Goal: Transaction & Acquisition: Purchase product/service

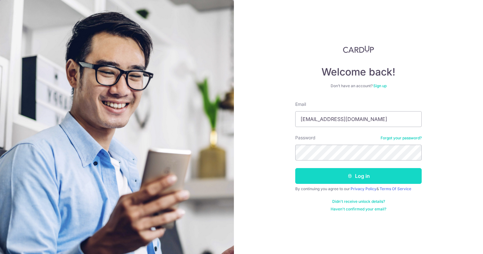
click at [345, 171] on form "Email [EMAIL_ADDRESS][DOMAIN_NAME] Password Forgot your password? Log in By con…" at bounding box center [358, 156] width 126 height 111
click at [345, 171] on button "Log in" at bounding box center [358, 176] width 126 height 16
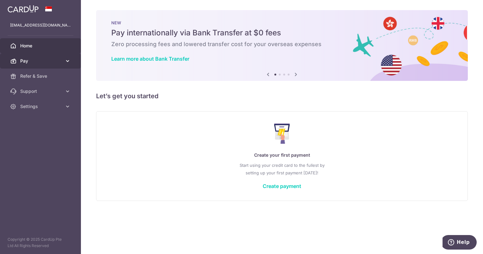
click at [66, 62] on icon at bounding box center [67, 61] width 6 height 6
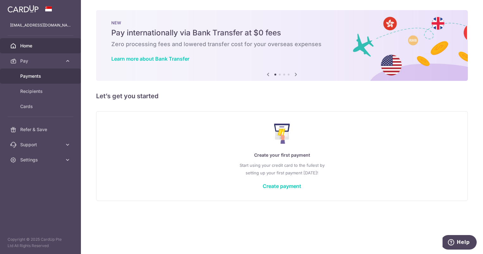
click at [38, 81] on link "Payments" at bounding box center [40, 76] width 81 height 15
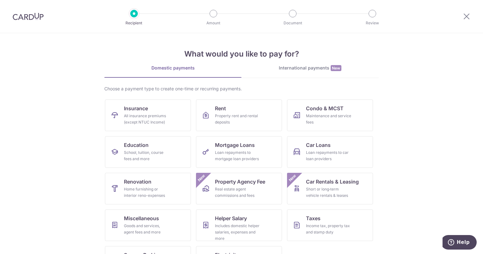
scroll to position [28, 0]
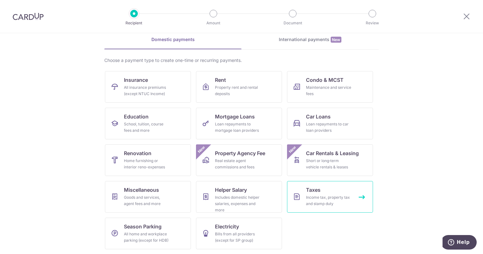
click at [325, 183] on link "Taxes Income tax, property tax and stamp duty" at bounding box center [330, 197] width 86 height 32
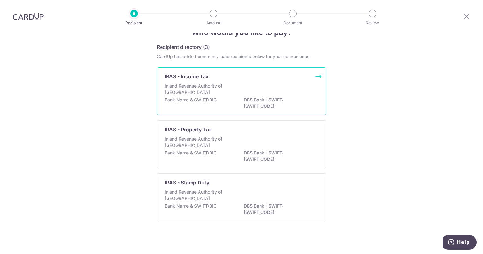
scroll to position [21, 0]
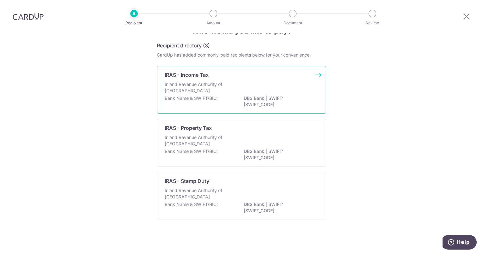
click at [293, 67] on div "IRAS - Income Tax Inland Revenue Authority of Singapore Bank Name & SWIFT/BIC: …" at bounding box center [241, 90] width 169 height 48
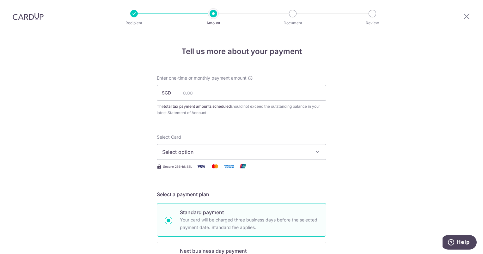
click at [273, 145] on button "Select option" at bounding box center [241, 152] width 169 height 16
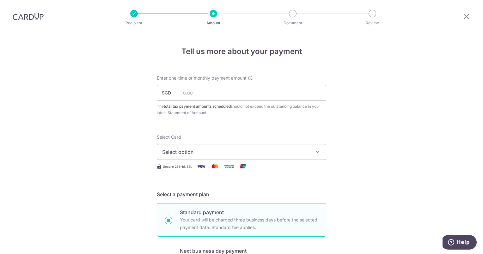
click at [21, 15] on img at bounding box center [28, 17] width 31 height 8
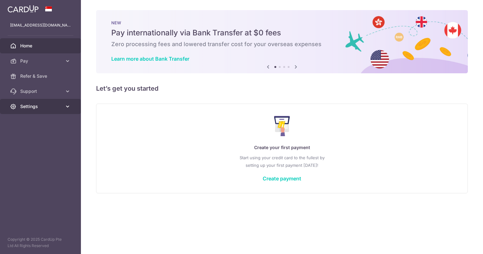
click at [51, 111] on link "Settings" at bounding box center [40, 106] width 81 height 15
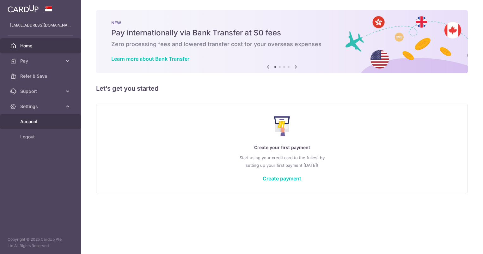
click at [34, 127] on link "Account" at bounding box center [40, 121] width 81 height 15
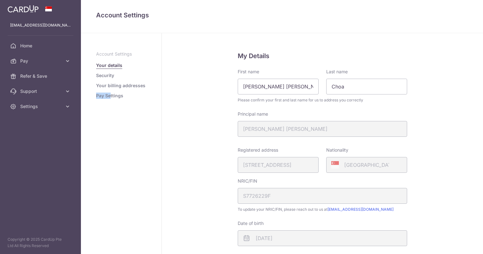
click at [110, 93] on ul "Account Settings Your details Security Your billing addresses Pay Settings" at bounding box center [121, 75] width 50 height 48
click at [110, 93] on link "Pay Settings" at bounding box center [109, 96] width 27 height 6
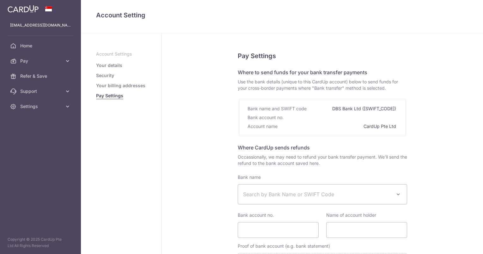
select select
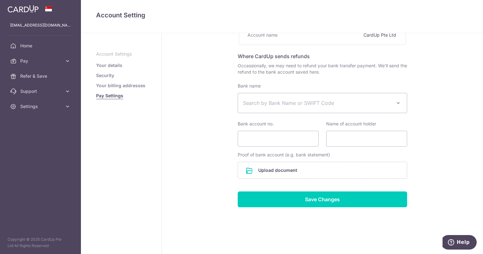
click at [106, 83] on link "Your billing addresses" at bounding box center [120, 86] width 49 height 6
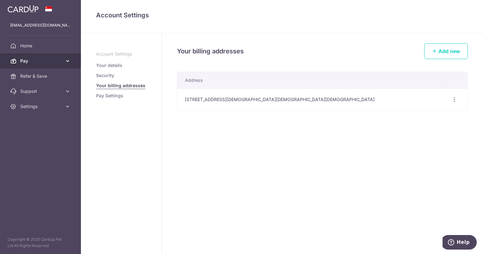
click at [66, 60] on icon at bounding box center [67, 61] width 6 height 6
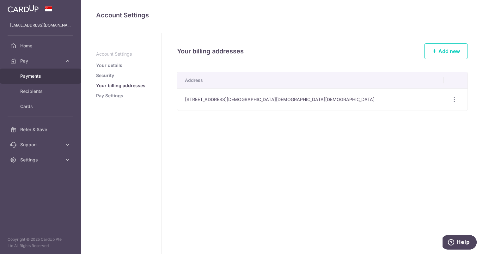
click at [37, 77] on span "Payments" at bounding box center [41, 76] width 42 height 6
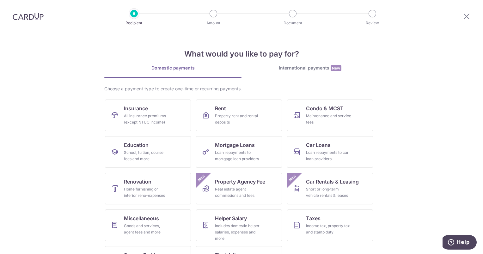
click at [35, 19] on img at bounding box center [28, 17] width 31 height 8
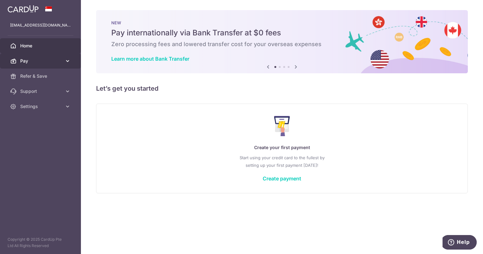
click at [53, 60] on span "Pay" at bounding box center [41, 61] width 42 height 6
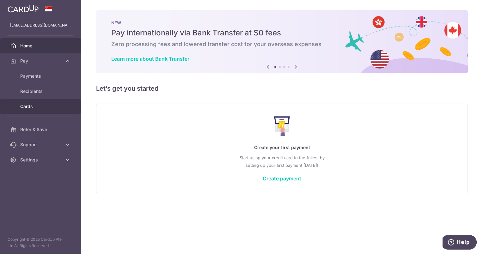
click at [40, 101] on link "Cards" at bounding box center [40, 106] width 81 height 15
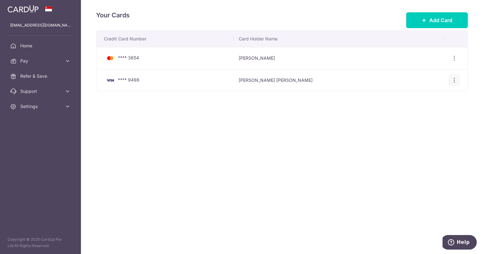
click at [454, 77] on icon "button" at bounding box center [454, 80] width 7 height 7
click at [418, 118] on link "Delete" at bounding box center [427, 112] width 66 height 15
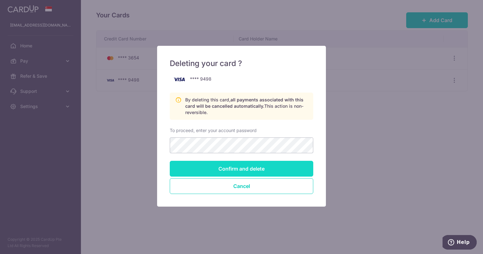
click at [224, 166] on input "Confirm and delete" at bounding box center [242, 169] width 144 height 16
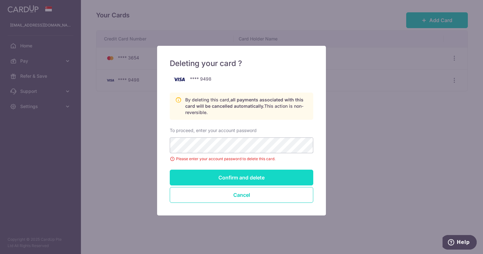
click at [216, 175] on input "Confirm and delete" at bounding box center [242, 178] width 144 height 16
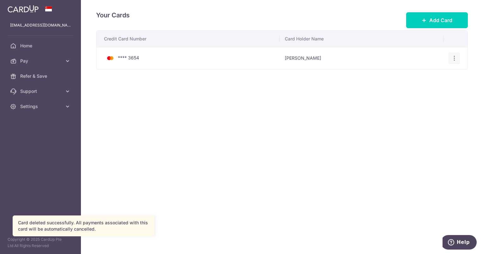
click at [453, 58] on icon "button" at bounding box center [454, 58] width 7 height 7
click at [412, 86] on link "Delete" at bounding box center [427, 90] width 66 height 15
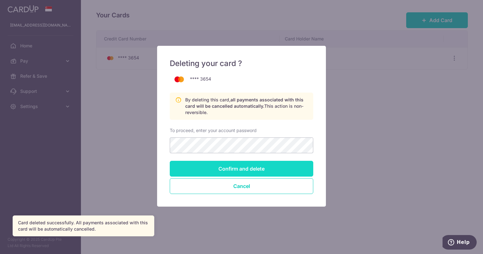
click at [219, 163] on input "Confirm and delete" at bounding box center [242, 169] width 144 height 16
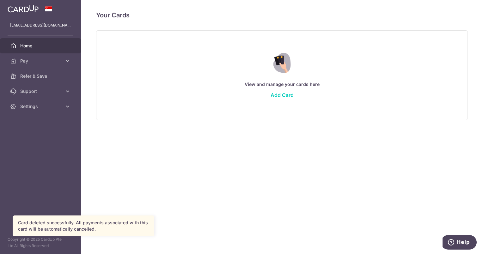
click at [37, 50] on link "Home" at bounding box center [40, 45] width 81 height 15
